Goal: Task Accomplishment & Management: Manage account settings

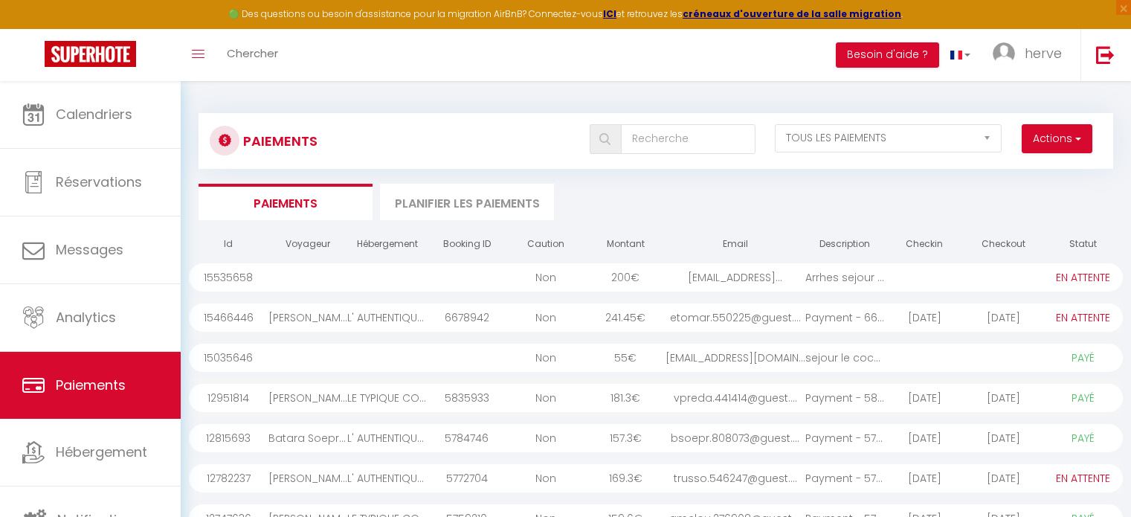
select select "2"
select select "0"
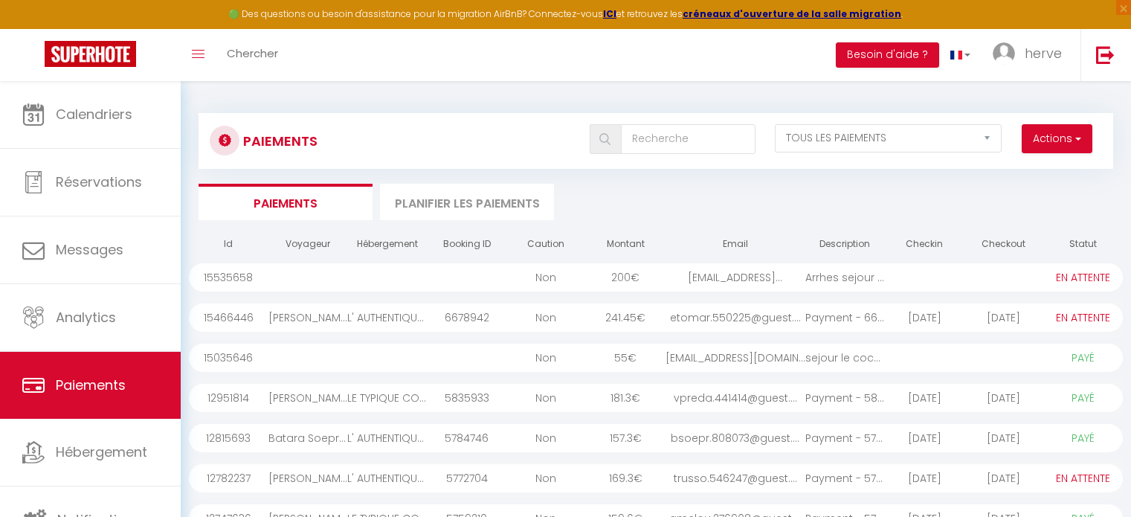
select select "0"
click at [895, 132] on select "EN ATTENTE PAYÉ TOUS LES PAIEMENTS" at bounding box center [888, 138] width 227 height 28
select select "0"
click at [775, 124] on select "EN ATTENTE PAYÉ TOUS LES PAIEMENTS" at bounding box center [888, 138] width 227 height 28
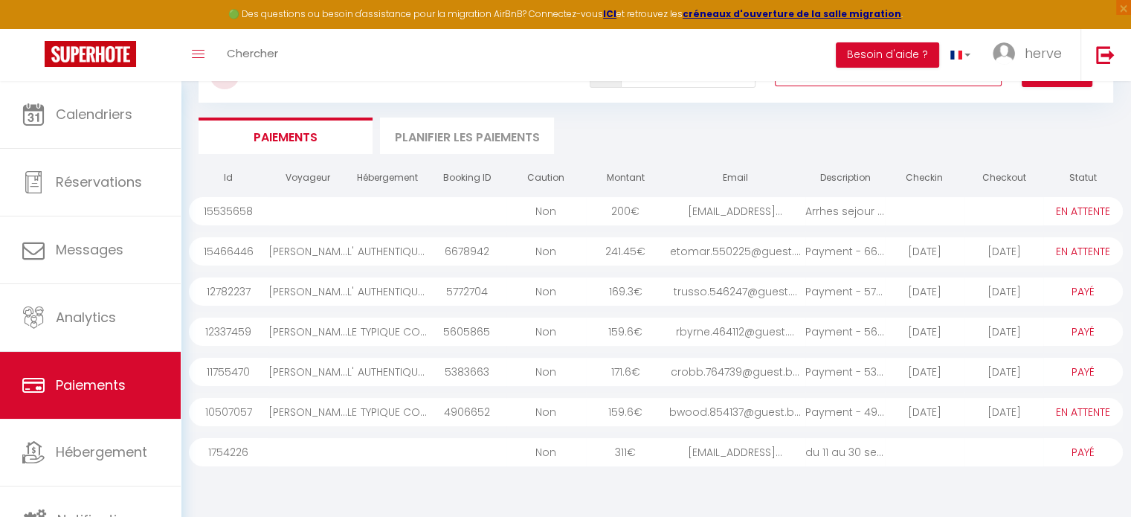
scroll to position [68, 0]
click at [315, 333] on div "[PERSON_NAME]" at bounding box center [308, 329] width 80 height 28
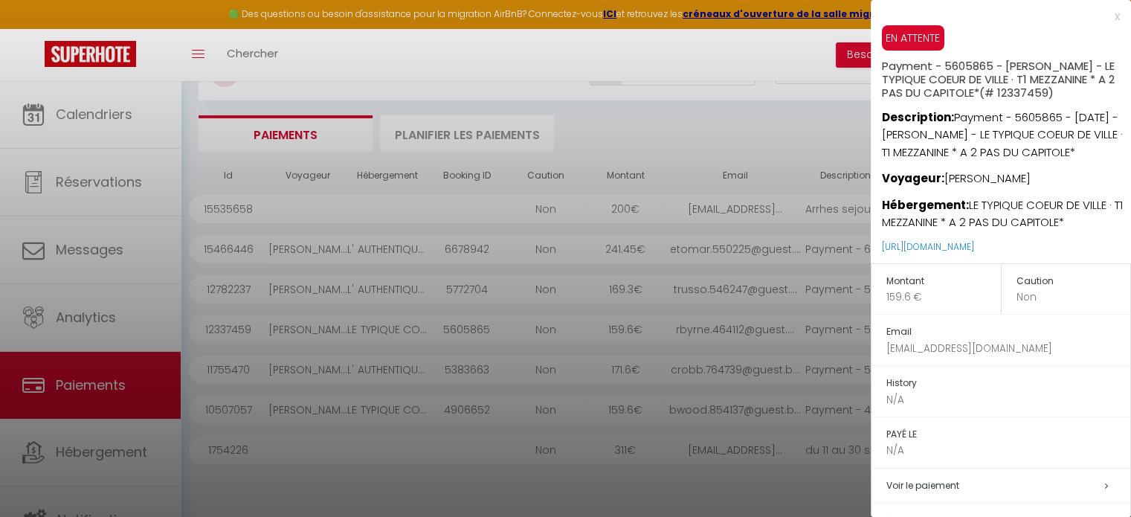
click at [1103, 14] on div "x" at bounding box center [994, 16] width 249 height 18
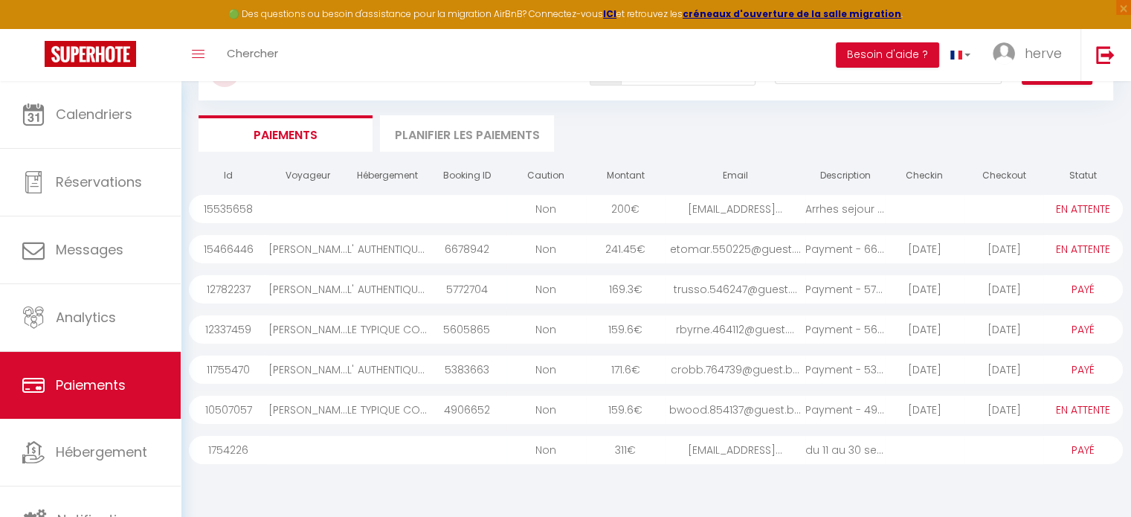
click at [345, 335] on div "[PERSON_NAME]" at bounding box center [308, 329] width 80 height 28
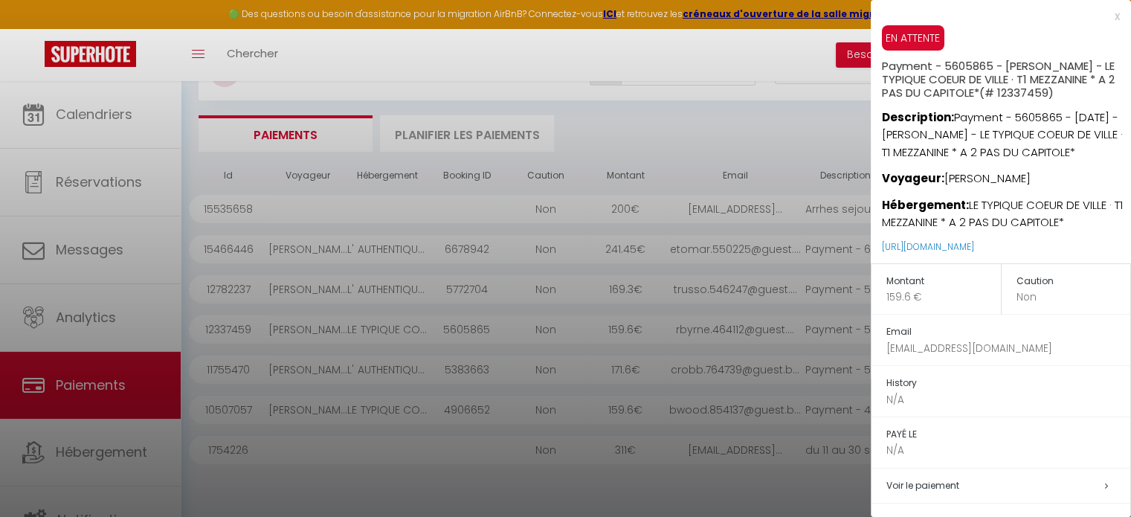
drag, startPoint x: 1062, startPoint y: 362, endPoint x: 885, endPoint y: 375, distance: 177.4
click at [885, 366] on td "Email [EMAIL_ADDRESS][DOMAIN_NAME]" at bounding box center [1000, 339] width 259 height 51
copy p "[EMAIL_ADDRESS][DOMAIN_NAME]"
click at [1100, 14] on div "x" at bounding box center [994, 16] width 249 height 18
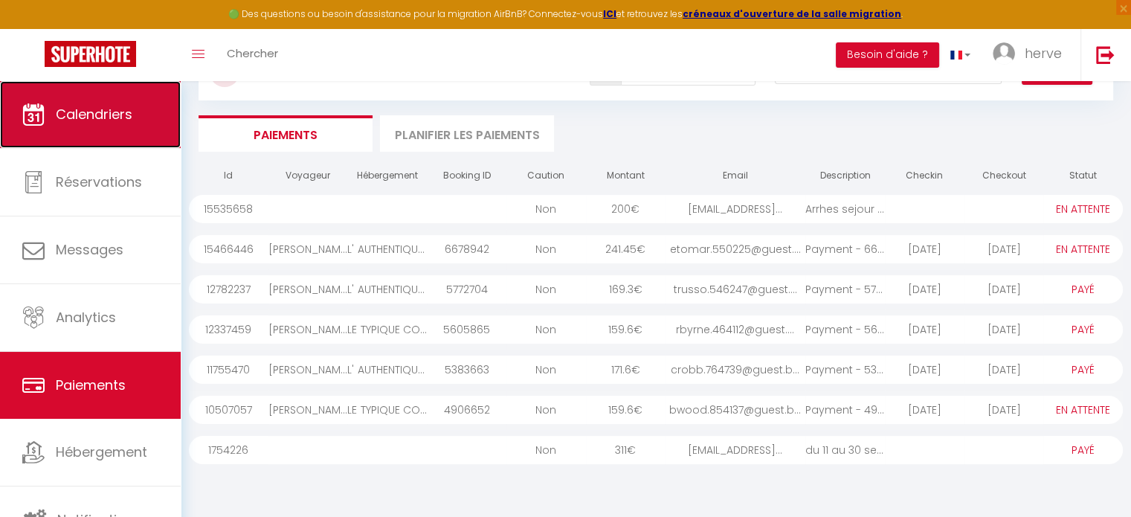
click at [49, 117] on link "Calendriers" at bounding box center [90, 114] width 181 height 67
